Goal: Transaction & Acquisition: Subscribe to service/newsletter

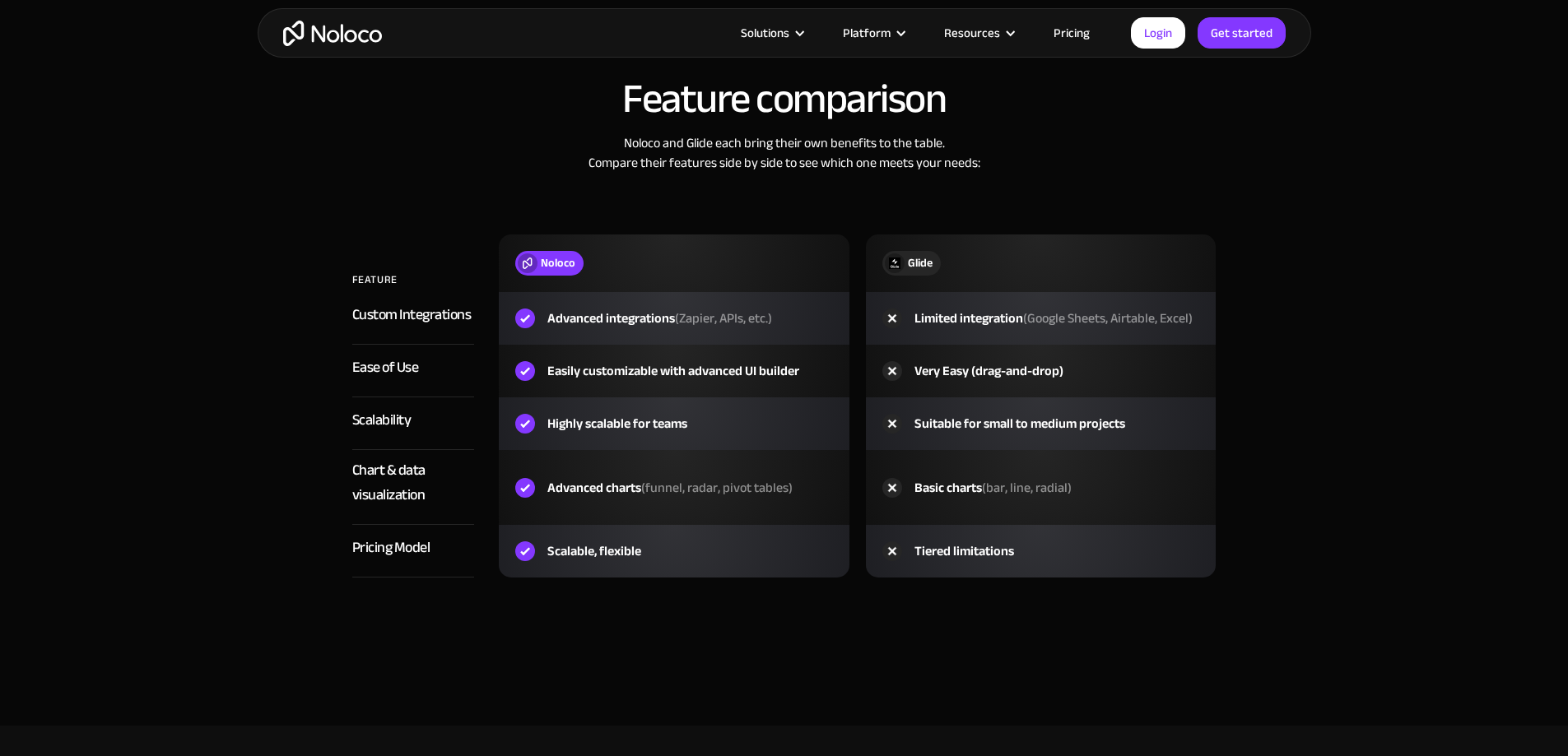
scroll to position [2469, 0]
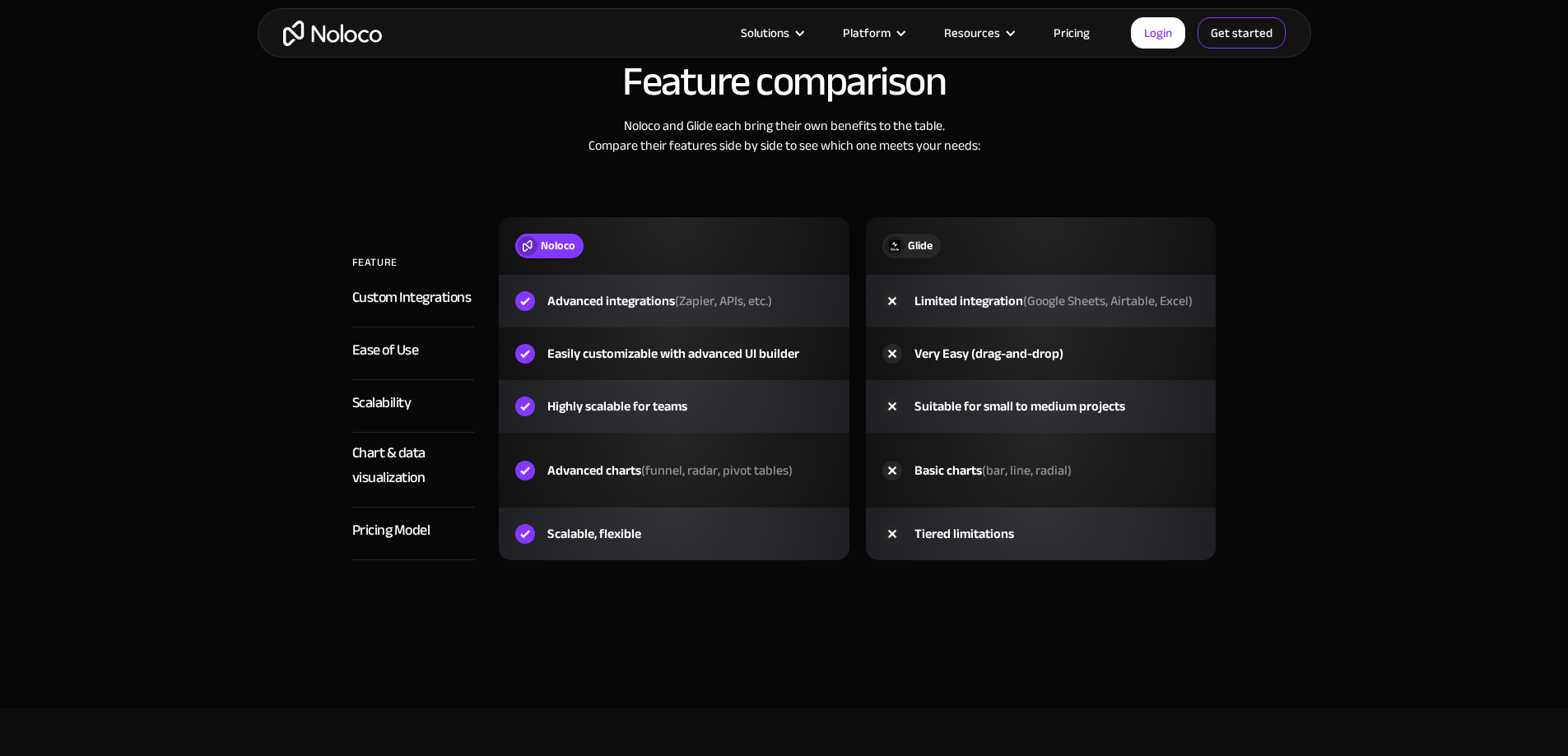
click at [0, 0] on link "Get started" at bounding box center [0, 0] width 0 height 0
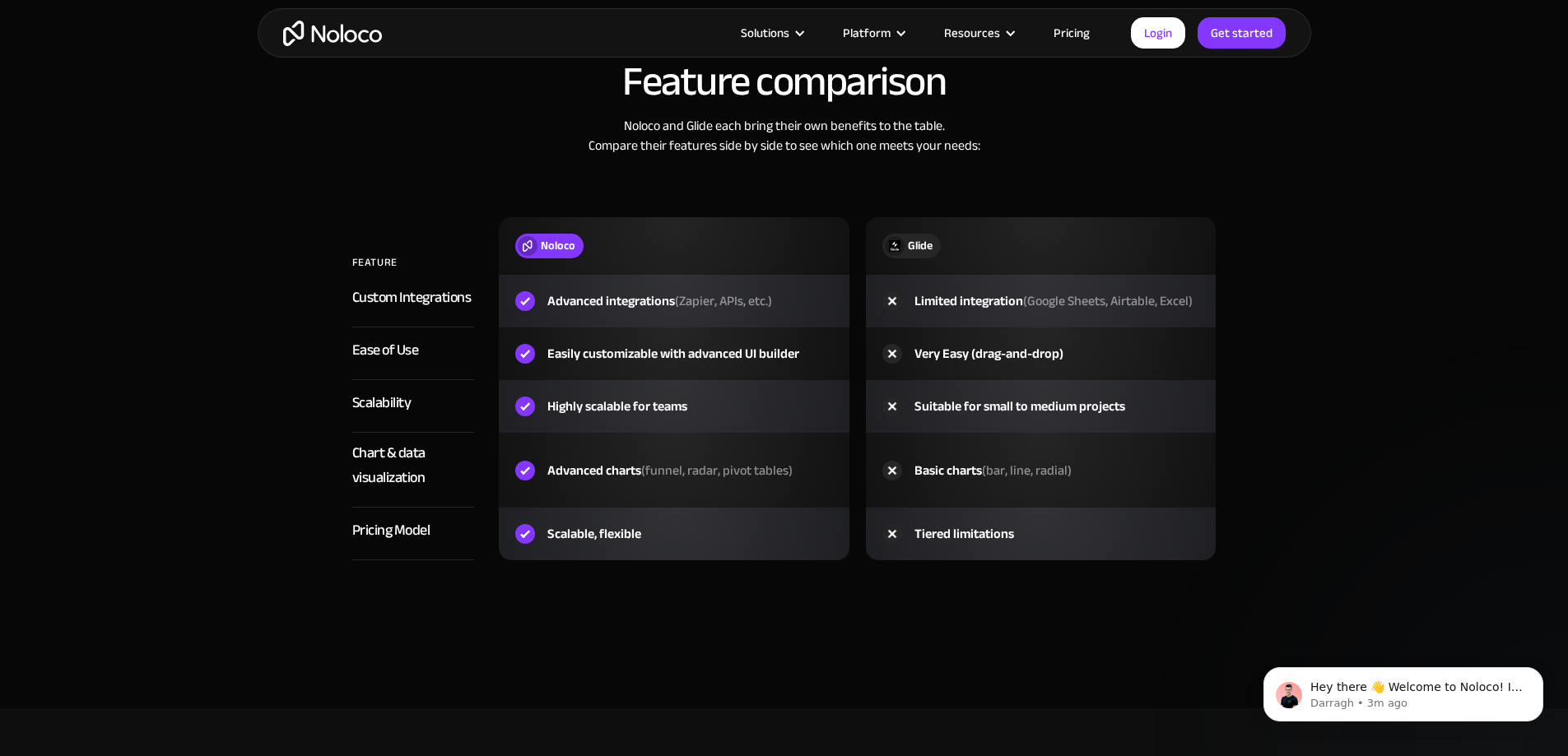
scroll to position [0, 0]
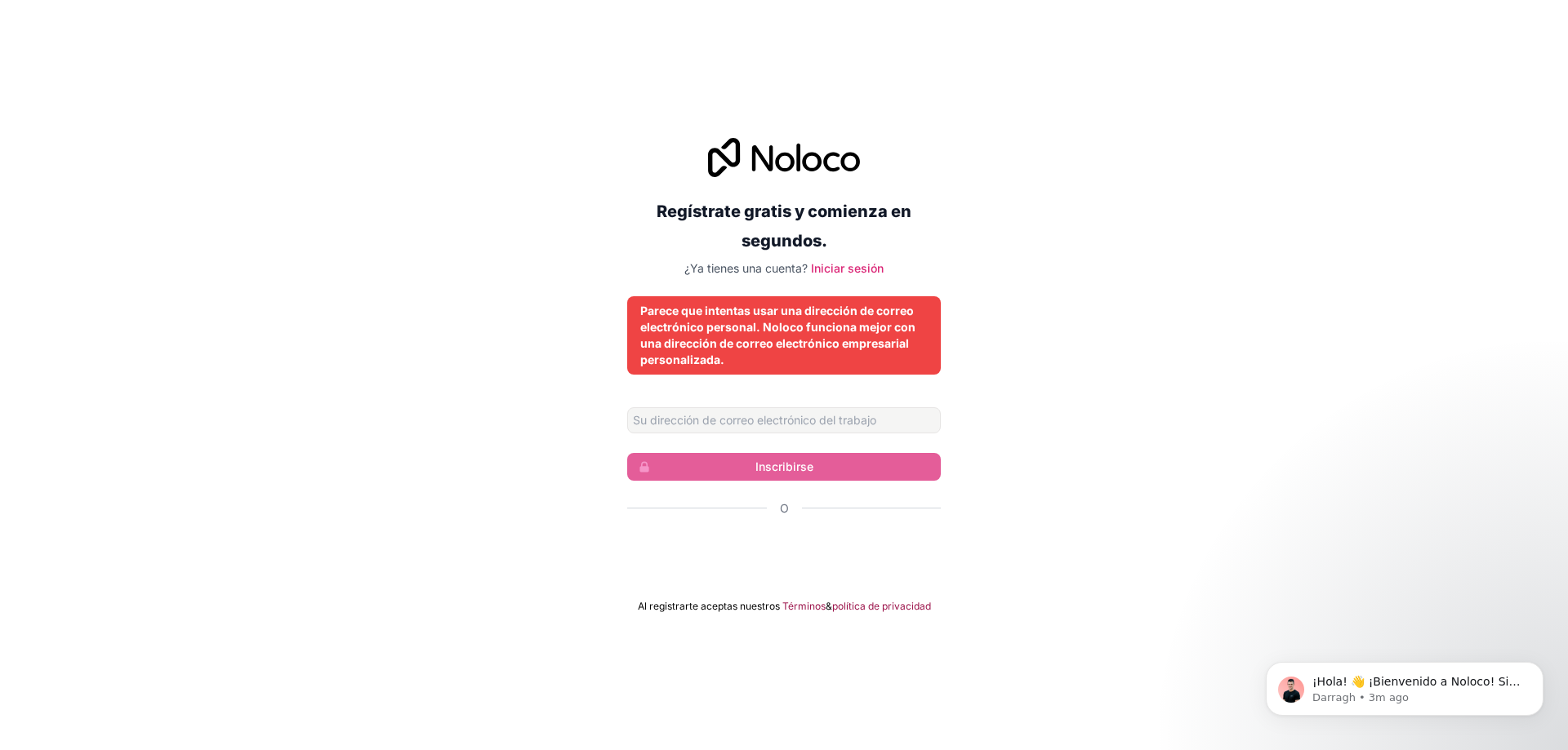
click at [454, 382] on div "Regístrate gratis y comienza en segundos. ¿Ya tienes una cuenta? Iniciar sesión…" at bounding box center [784, 375] width 1568 height 521
click at [444, 398] on div "Regístrate gratis y comienza en segundos. ¿Ya tienes una cuenta? Iniciar sesión…" at bounding box center [784, 375] width 1568 height 521
click at [719, 428] on input "Dirección de correo electrónico" at bounding box center [784, 420] width 313 height 26
click at [532, 491] on div "Regístrate gratis y comienza en segundos. ¿Ya tienes una cuenta? Iniciar sesión…" at bounding box center [784, 375] width 1568 height 521
click at [750, 423] on input "Dirección de correo electrónico" at bounding box center [784, 420] width 313 height 26
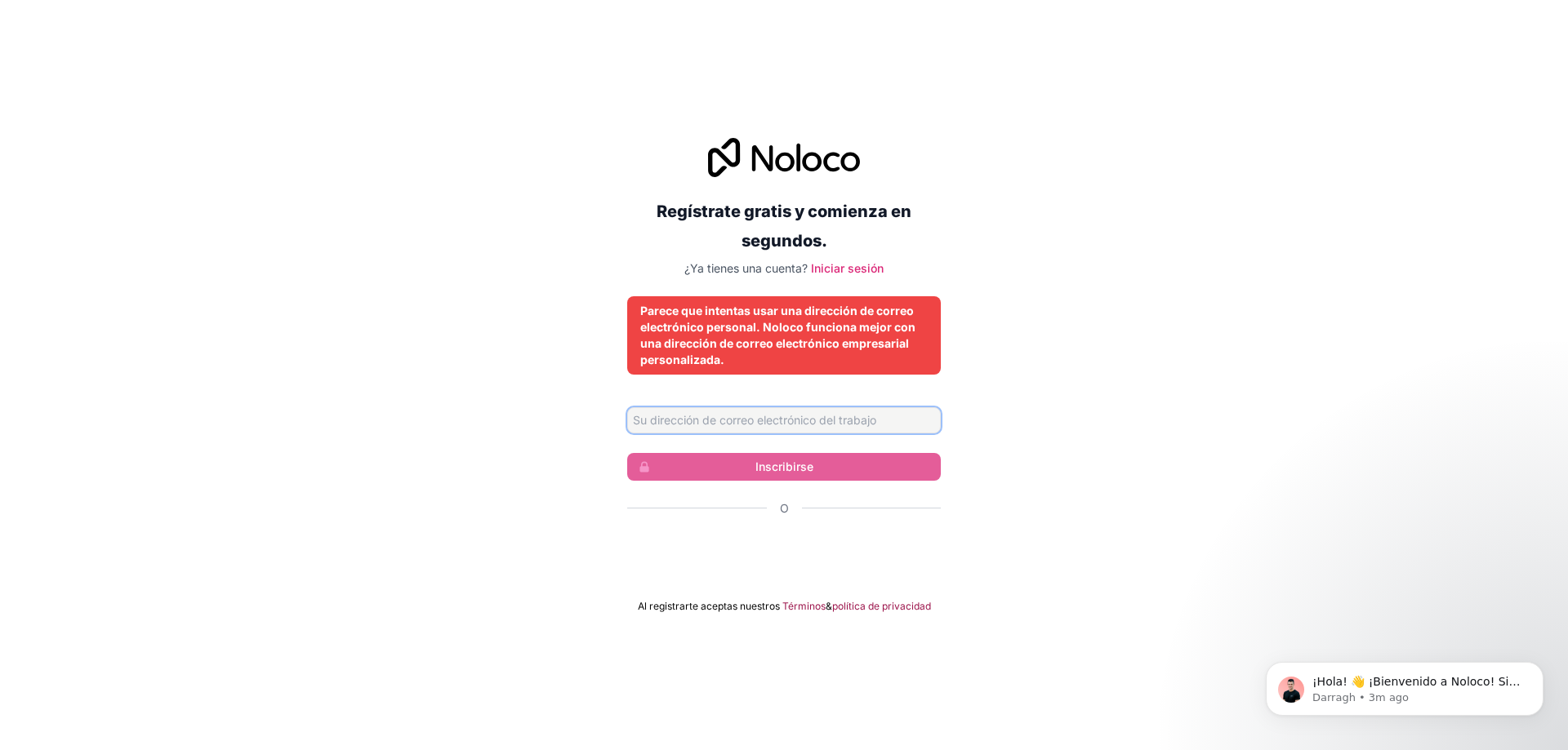
type input "[EMAIL_ADDRESS][DOMAIN_NAME]"
